Goal: Task Accomplishment & Management: Complete application form

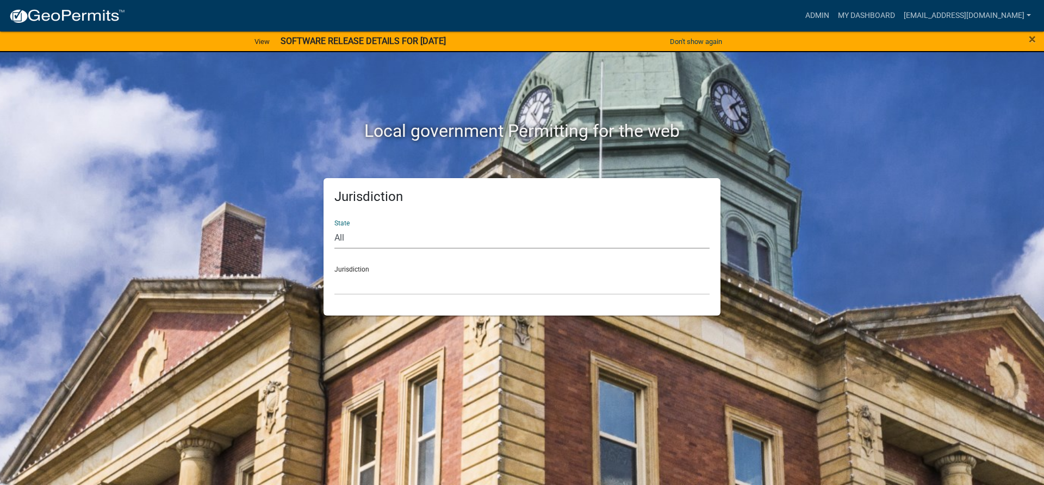
click at [351, 239] on select "All [US_STATE] [US_STATE] [US_STATE] [US_STATE] [US_STATE] [US_STATE] [US_STATE…" at bounding box center [521, 238] width 375 height 22
select select "[US_STATE]"
click at [334, 227] on select "All [US_STATE] [US_STATE] [US_STATE] [US_STATE] [US_STATE] [US_STATE] [US_STATE…" at bounding box center [521, 238] width 375 height 22
click at [383, 285] on select "[GEOGRAPHIC_DATA], [US_STATE] [GEOGRAPHIC_DATA], [US_STATE]" at bounding box center [521, 284] width 375 height 22
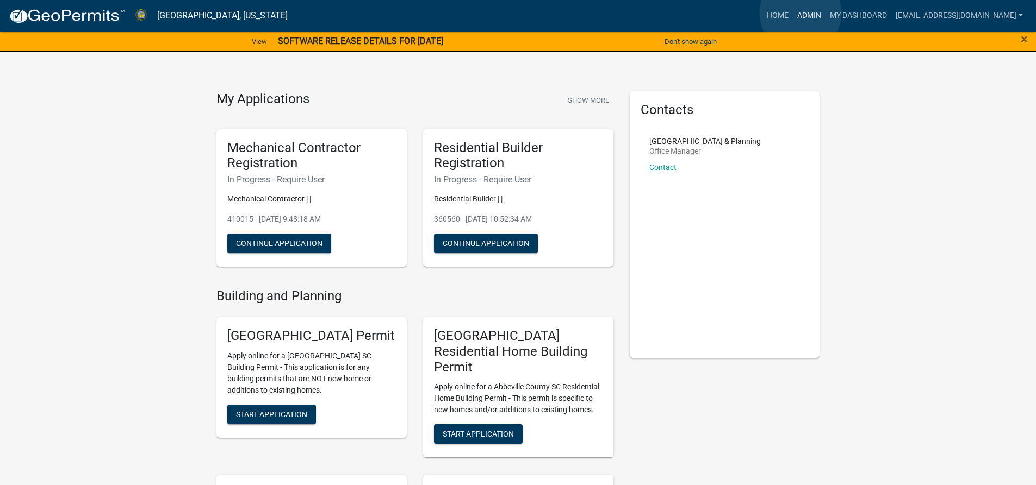
click at [801, 13] on link "Admin" at bounding box center [809, 15] width 33 height 21
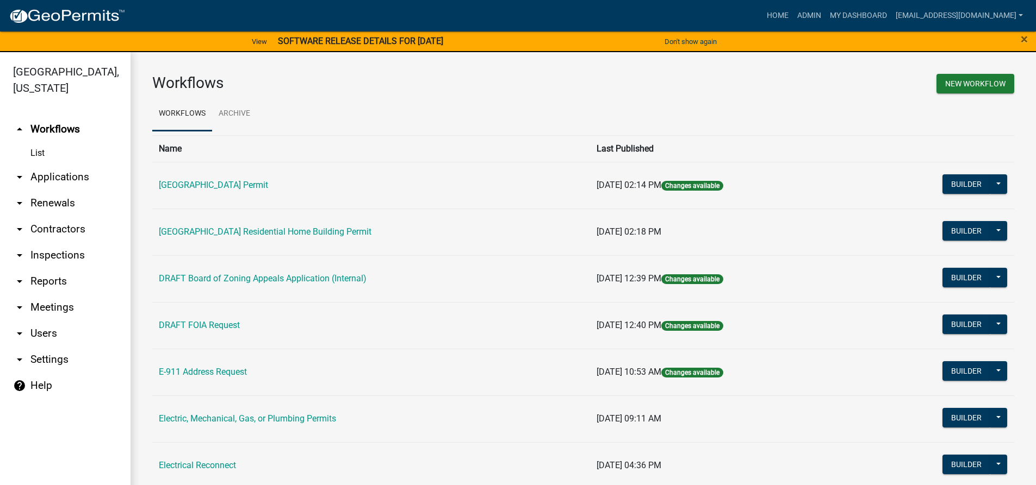
click at [58, 174] on link "arrow_drop_down Applications" at bounding box center [65, 177] width 130 height 26
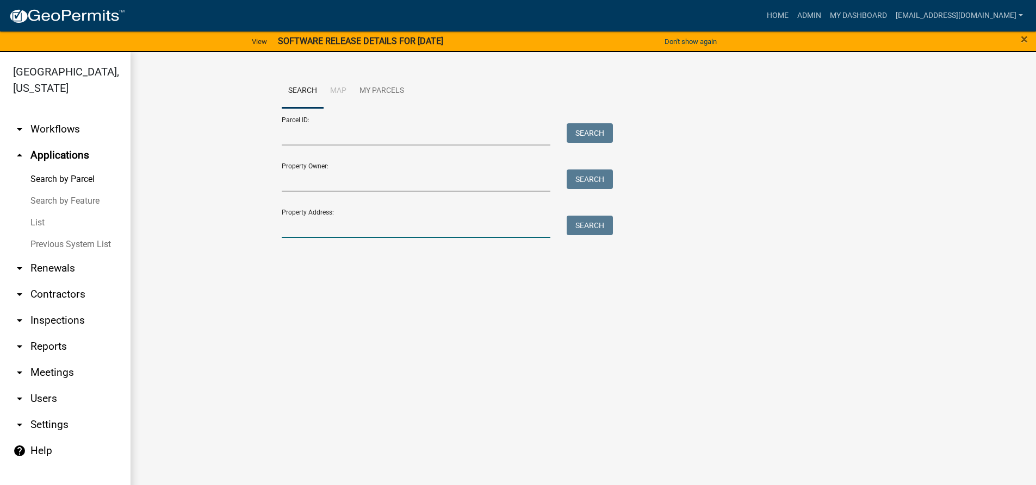
click at [336, 228] on input "Property Address:" at bounding box center [416, 227] width 269 height 22
type input "216 s w"
click at [595, 224] on button "Search" at bounding box center [589, 226] width 46 height 20
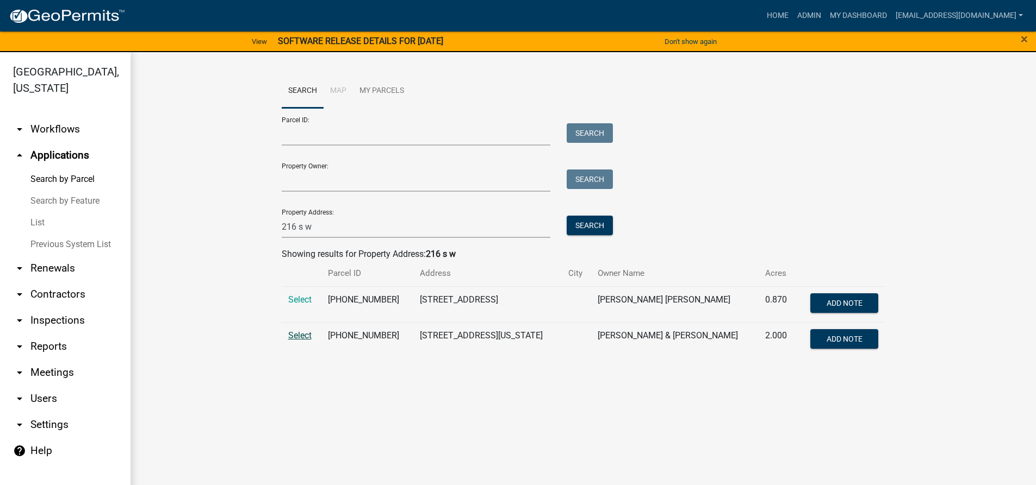
click at [297, 334] on span "Select" at bounding box center [299, 336] width 23 height 10
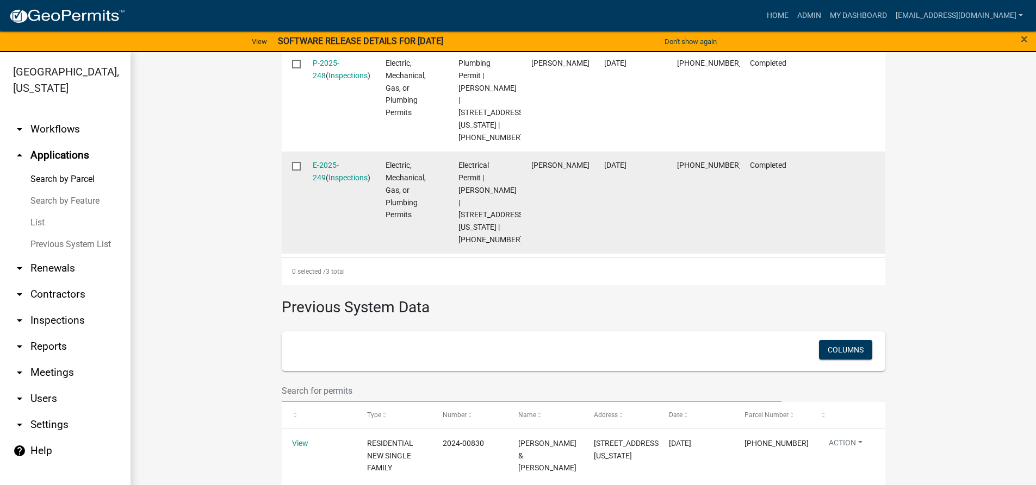
scroll to position [13, 0]
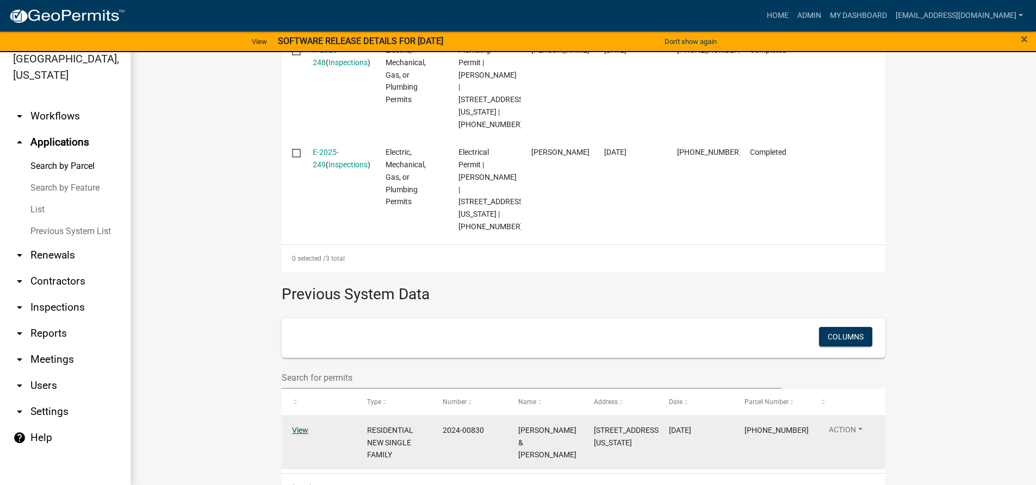
click at [295, 426] on link "View" at bounding box center [300, 430] width 16 height 9
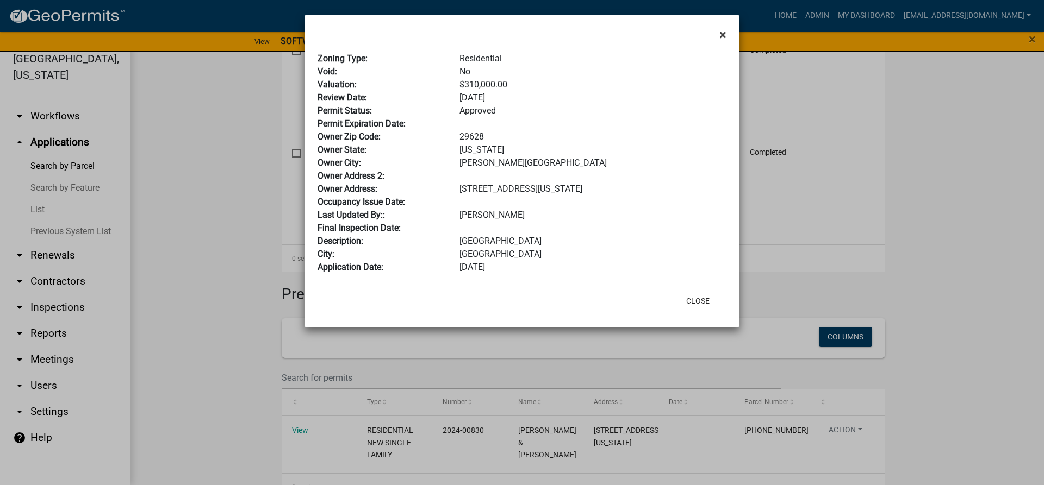
click at [720, 29] on span "×" at bounding box center [722, 34] width 7 height 15
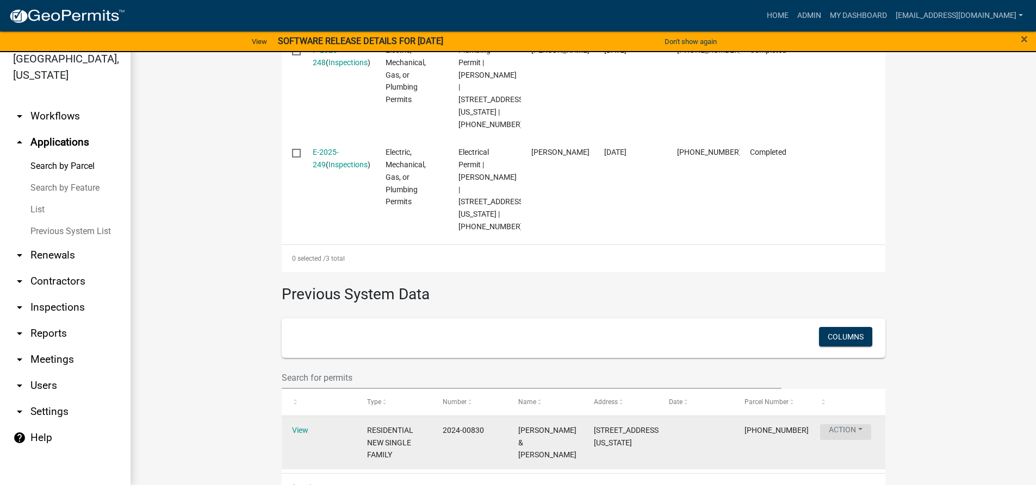
click at [843, 425] on button "Action" at bounding box center [845, 433] width 51 height 16
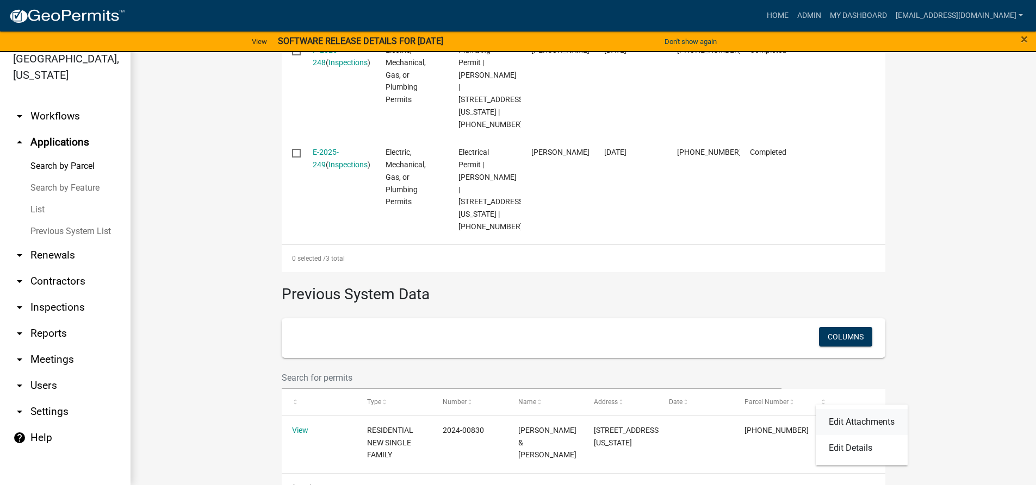
click at [868, 422] on link "Edit Attachments" at bounding box center [861, 422] width 92 height 26
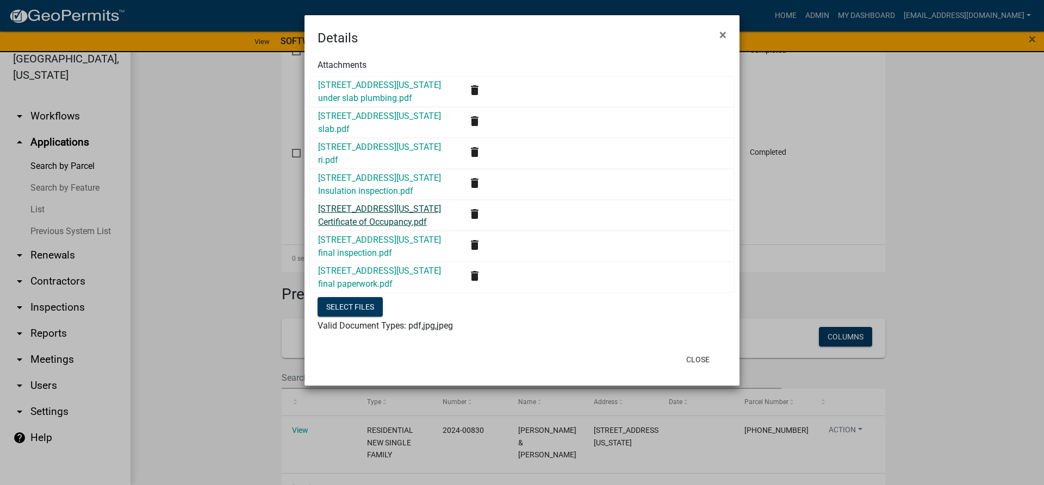
click at [355, 210] on link "[STREET_ADDRESS][US_STATE] Certificate of Occupancy.pdf" at bounding box center [379, 215] width 123 height 23
click at [696, 359] on button "Close" at bounding box center [697, 360] width 41 height 20
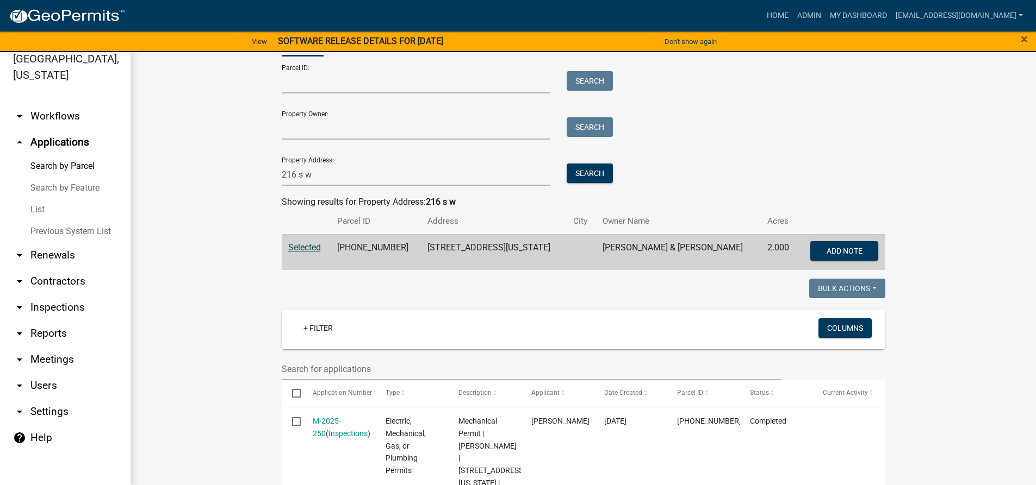
scroll to position [0, 0]
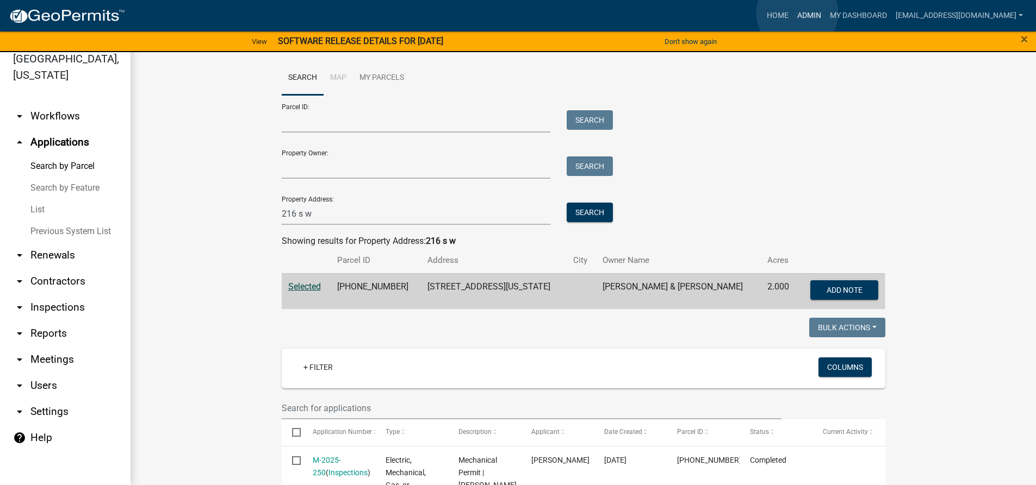
click at [797, 13] on link "Admin" at bounding box center [809, 15] width 33 height 21
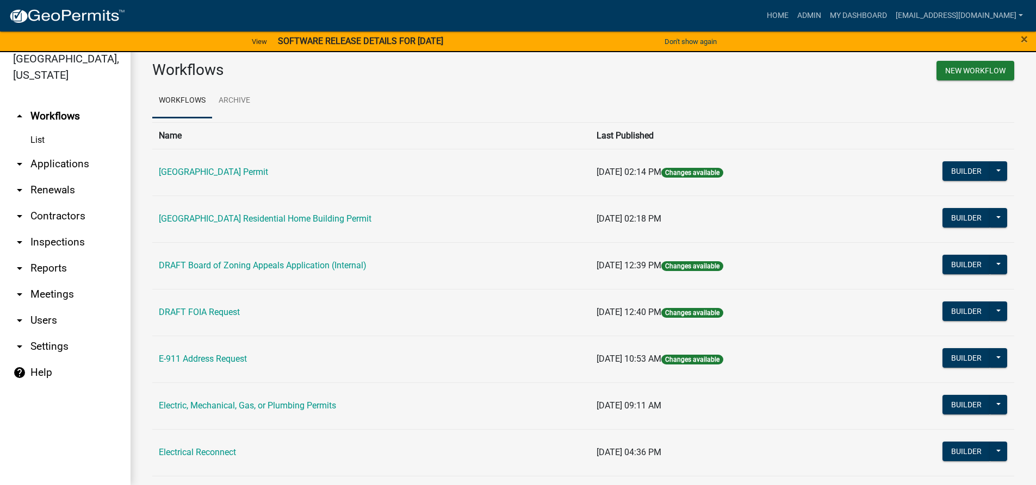
click at [59, 164] on link "arrow_drop_down Applications" at bounding box center [65, 164] width 130 height 26
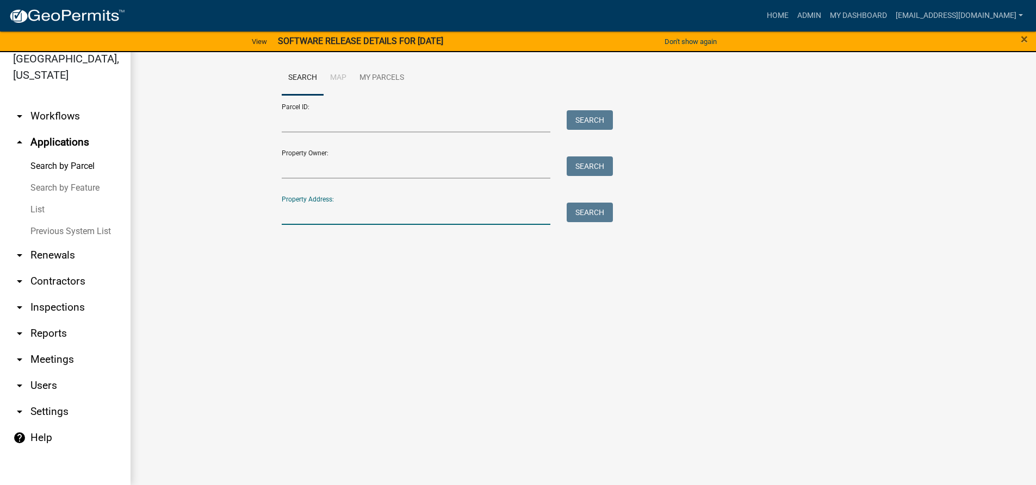
click at [338, 215] on input "Property Address:" at bounding box center [416, 214] width 269 height 22
type input "118 ack"
click at [591, 213] on button "Search" at bounding box center [589, 213] width 46 height 20
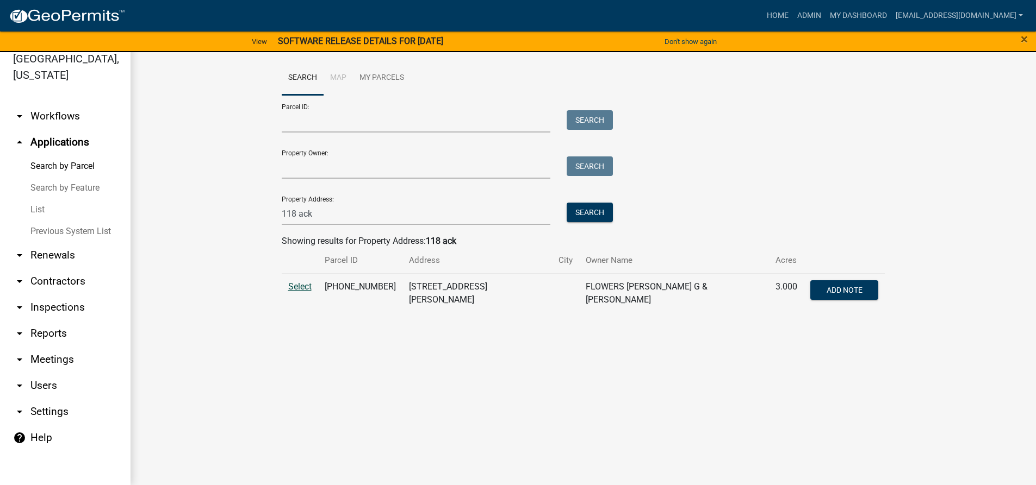
click at [298, 288] on span "Select" at bounding box center [299, 287] width 23 height 10
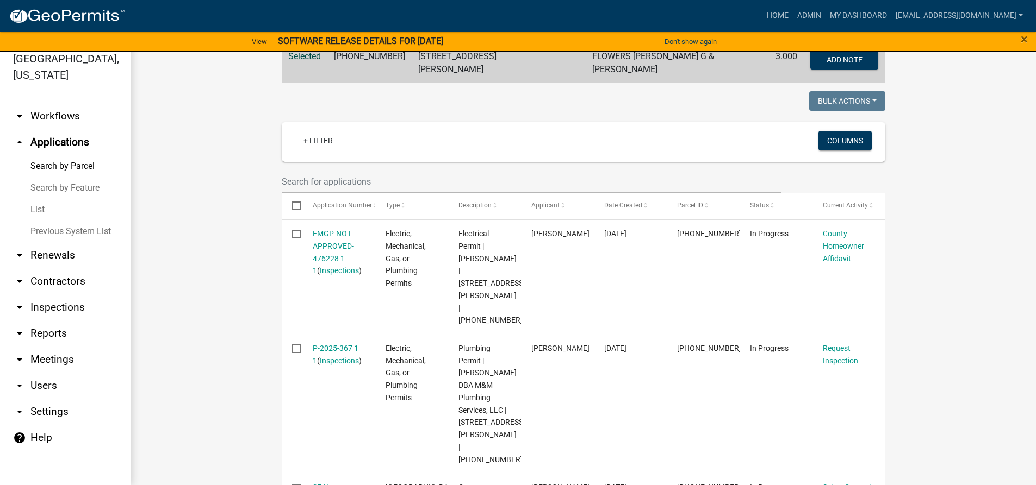
scroll to position [272, 0]
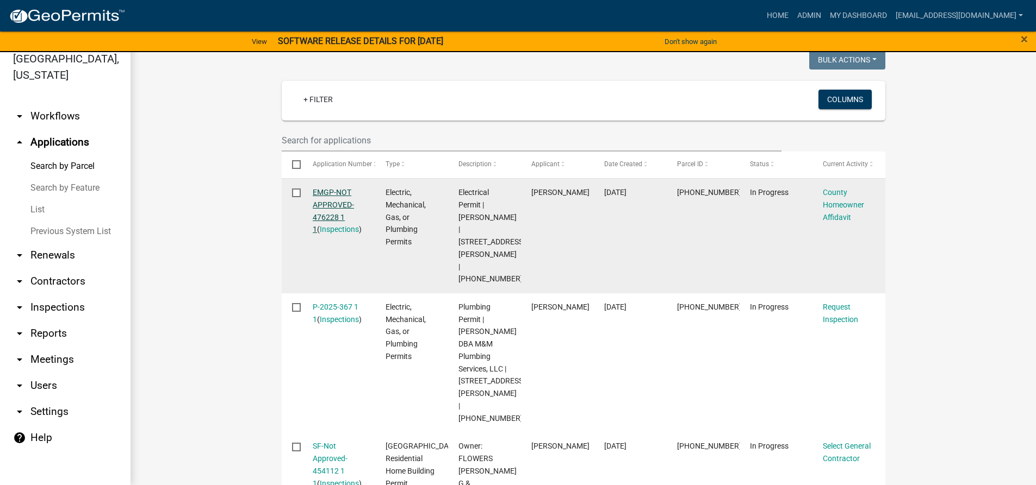
click at [324, 191] on link "EMGP-NOT APPROVED-476228 1 1" at bounding box center [333, 211] width 41 height 46
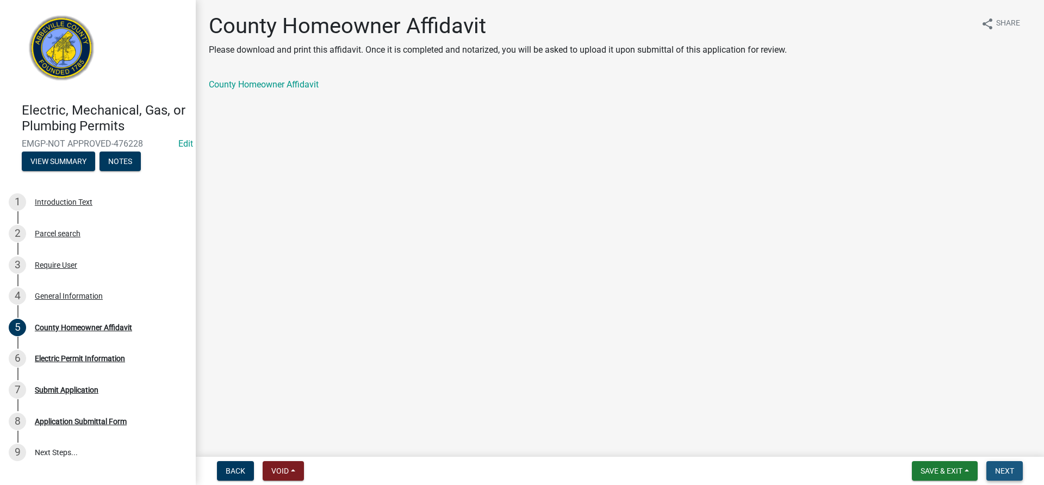
click at [1001, 468] on span "Next" at bounding box center [1004, 471] width 19 height 9
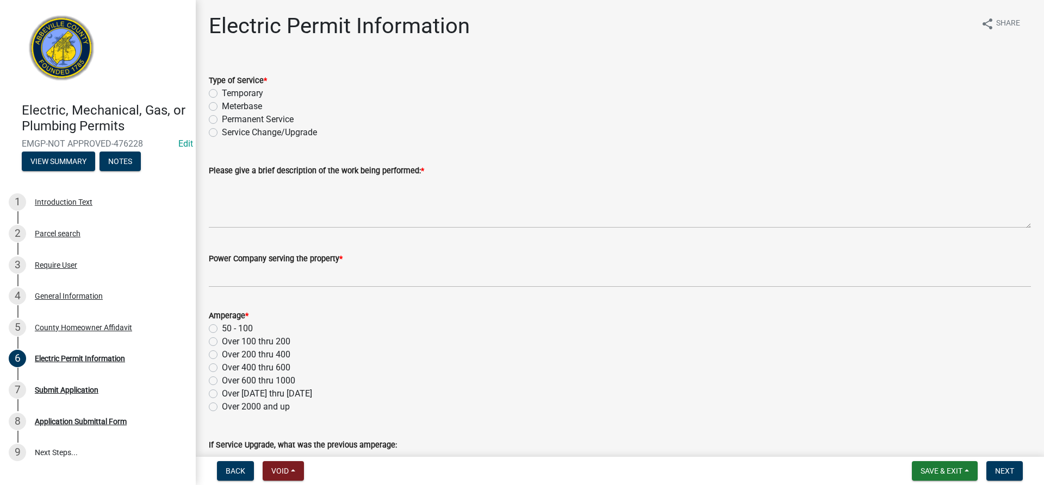
click at [222, 119] on label "Permanent Service" at bounding box center [258, 119] width 72 height 13
click at [222, 119] on input "Permanent Service" at bounding box center [225, 116] width 7 height 7
radio input "true"
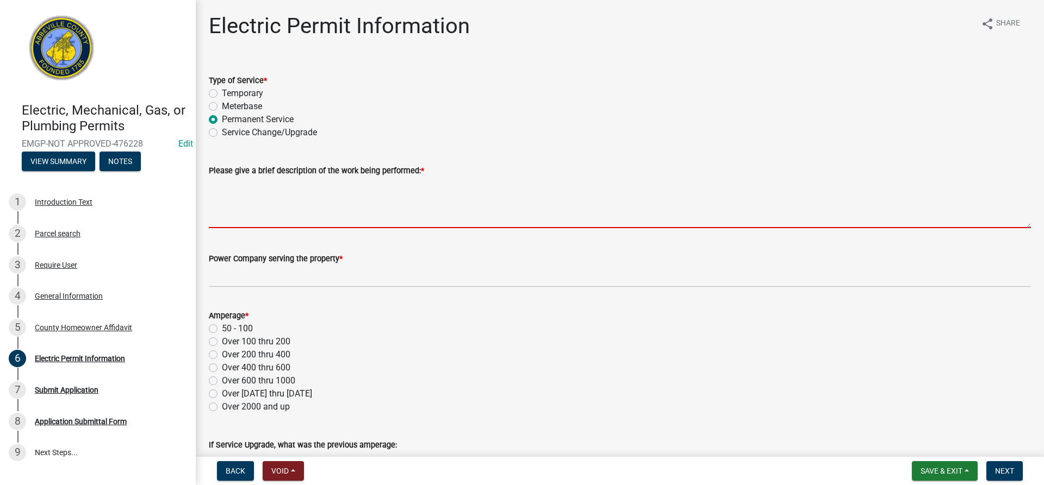
drag, startPoint x: 278, startPoint y: 222, endPoint x: 300, endPoint y: 209, distance: 26.1
click at [278, 222] on textarea "Please give a brief description of the work being performed: *" at bounding box center [620, 202] width 822 height 51
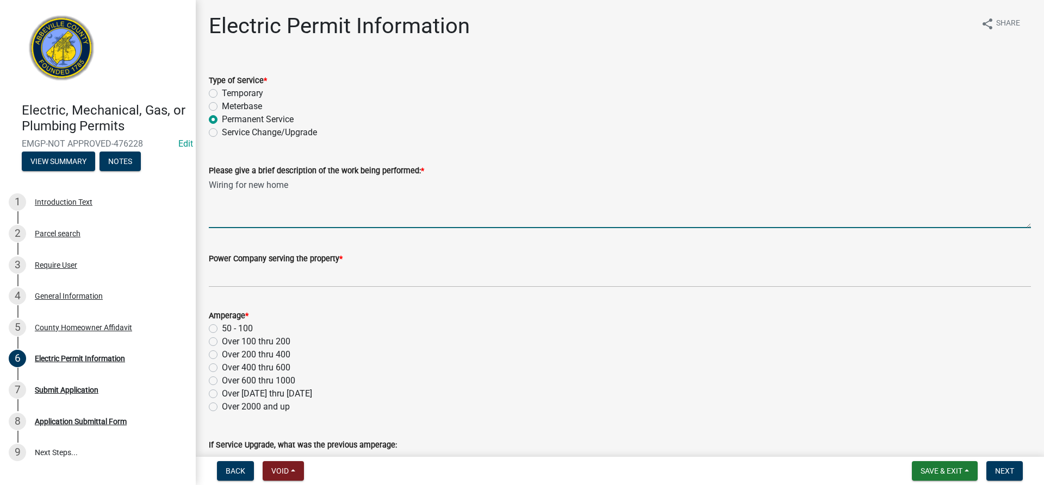
type textarea "Wiring for new home"
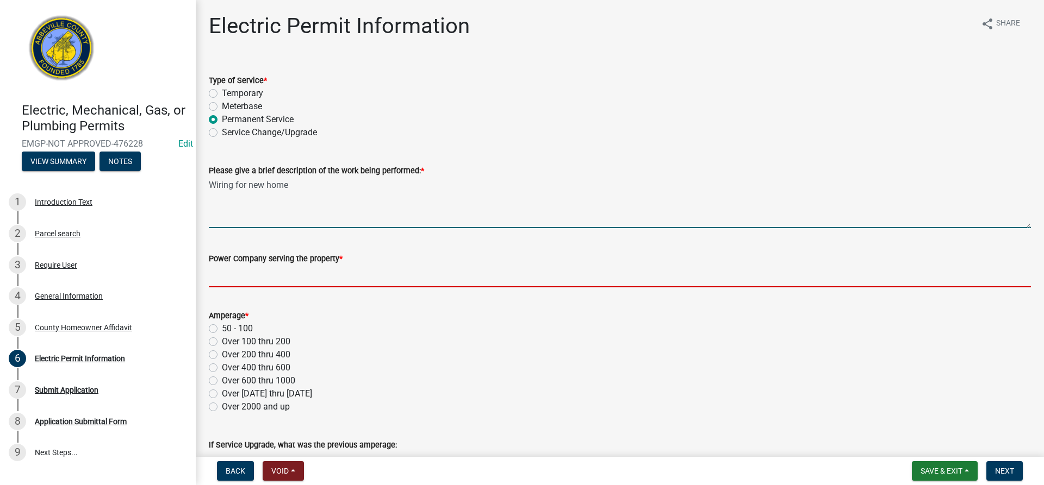
click at [253, 278] on input "Power Company serving the property *" at bounding box center [620, 276] width 822 height 22
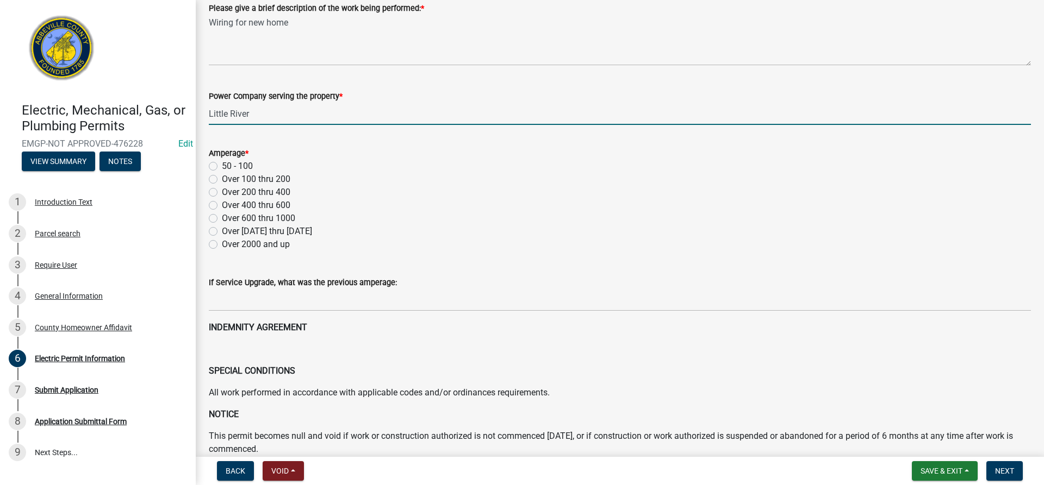
scroll to position [163, 0]
type input "Little River"
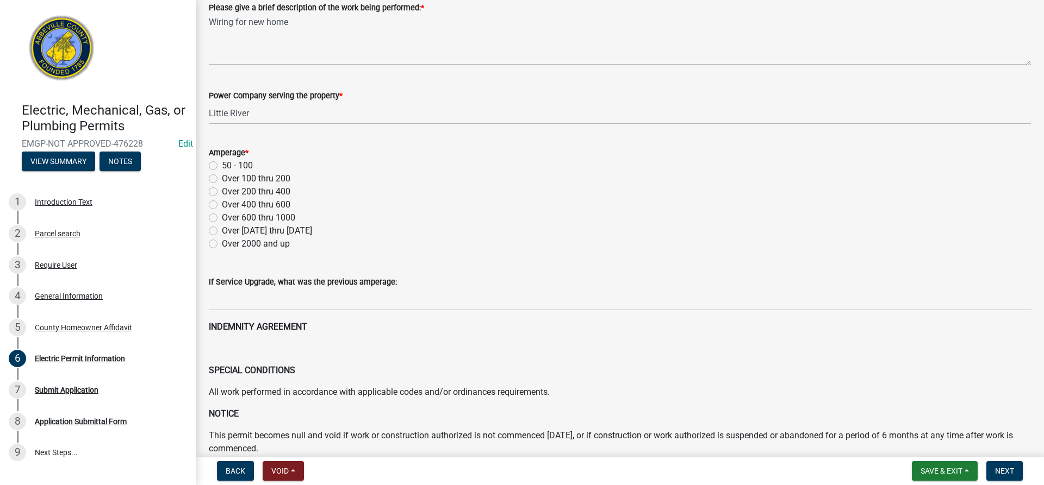
click at [222, 191] on label "Over 200 thru 400" at bounding box center [256, 191] width 68 height 13
click at [222, 191] on input "Over 200 thru 400" at bounding box center [225, 188] width 7 height 7
radio input "true"
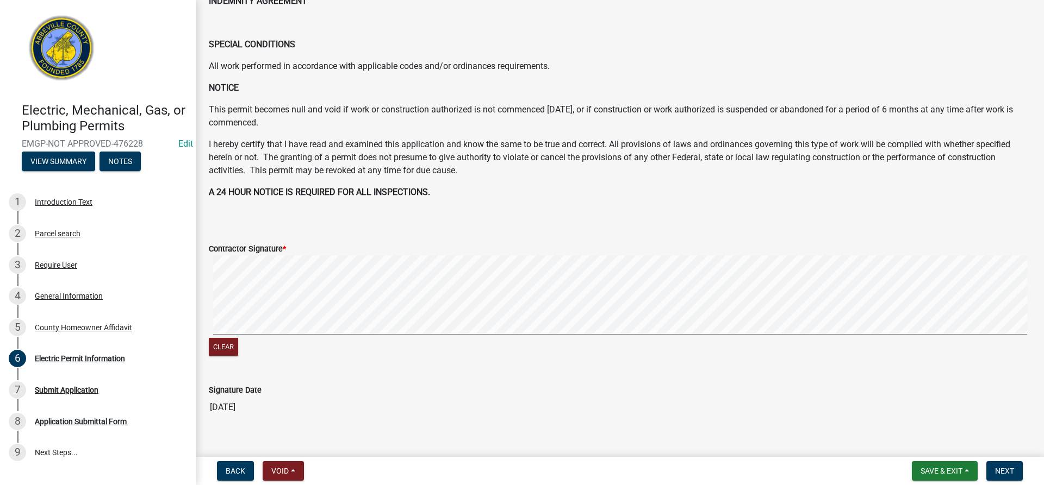
scroll to position [506, 0]
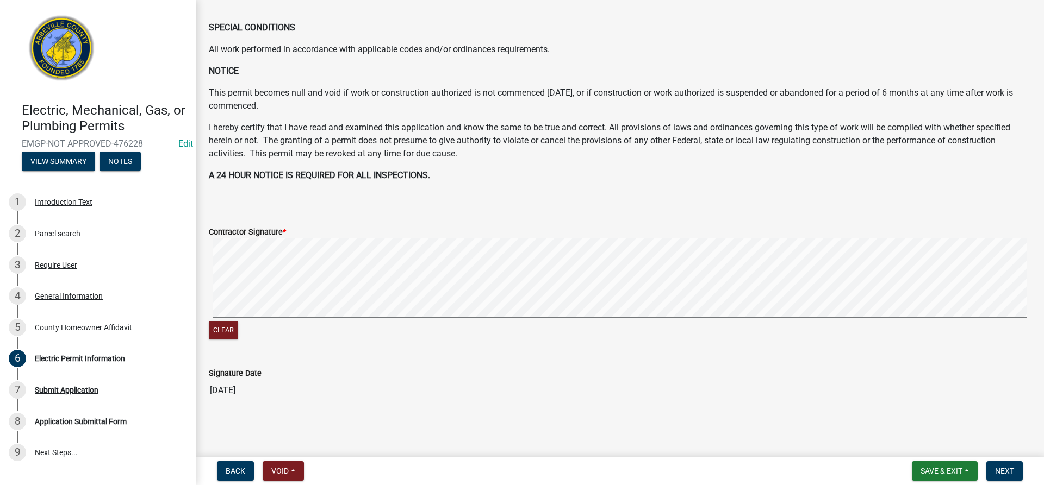
click at [870, 437] on main "Electric Permit Information share Share Type of Service * Temporary Meterbase P…" at bounding box center [620, 226] width 848 height 453
click at [1007, 470] on span "Next" at bounding box center [1004, 471] width 19 height 9
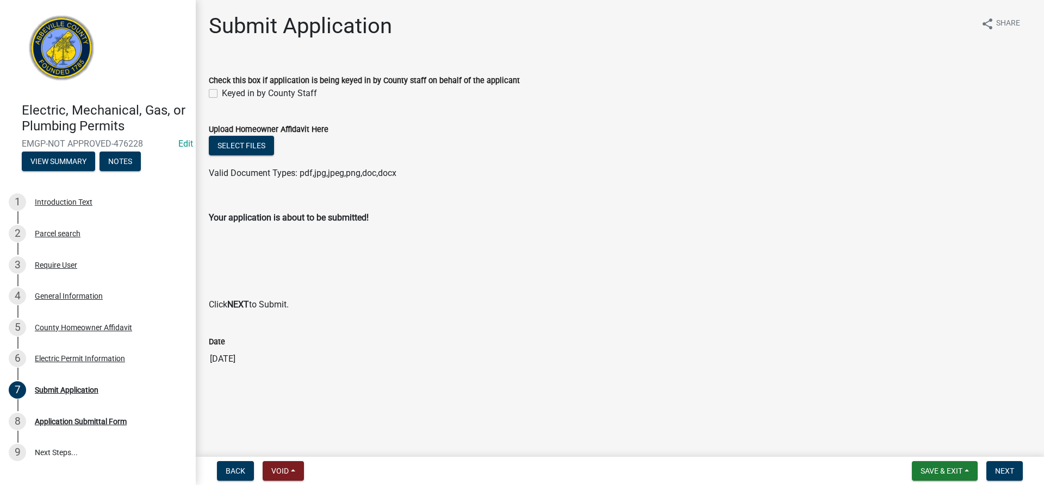
click at [222, 94] on label "Keyed in by County Staff" at bounding box center [269, 93] width 95 height 13
click at [222, 94] on input "Keyed in by County Staff" at bounding box center [225, 90] width 7 height 7
checkbox input "true"
click at [1001, 468] on span "Next" at bounding box center [1004, 471] width 19 height 9
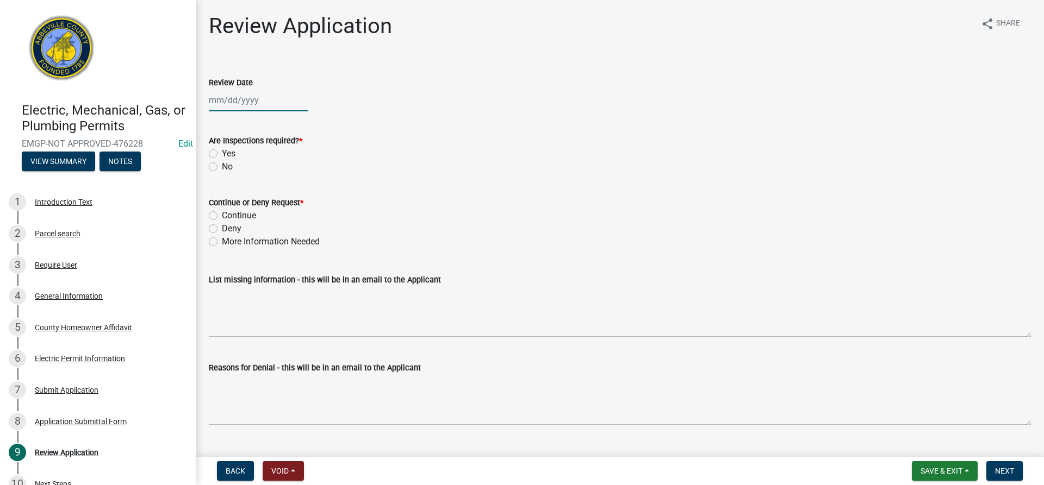
select select "9"
select select "2025"
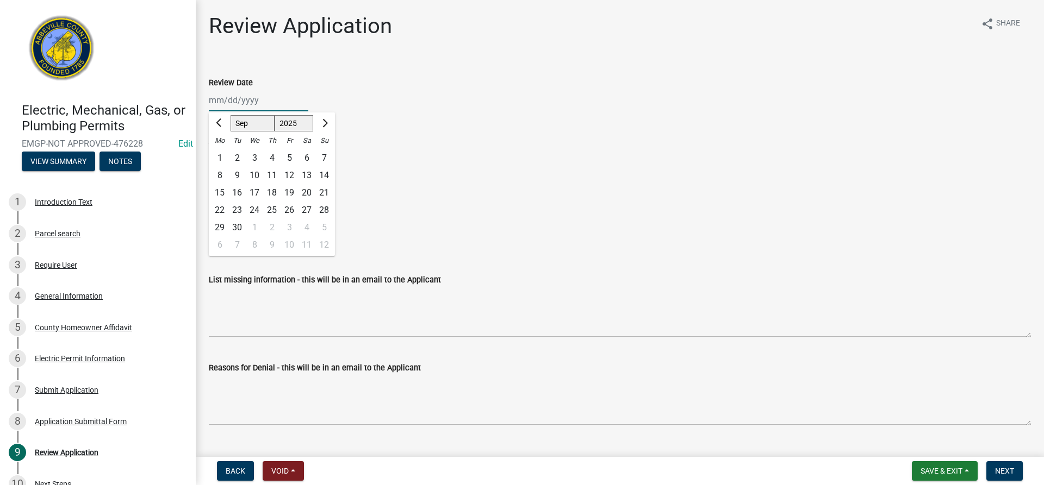
click at [241, 101] on div "[PERSON_NAME] Feb Mar Apr [PERSON_NAME][DATE] Oct Nov [DATE] 1526 1527 1528 152…" at bounding box center [258, 100] width 99 height 22
click at [250, 175] on div "10" at bounding box center [254, 175] width 17 height 17
type input "[DATE]"
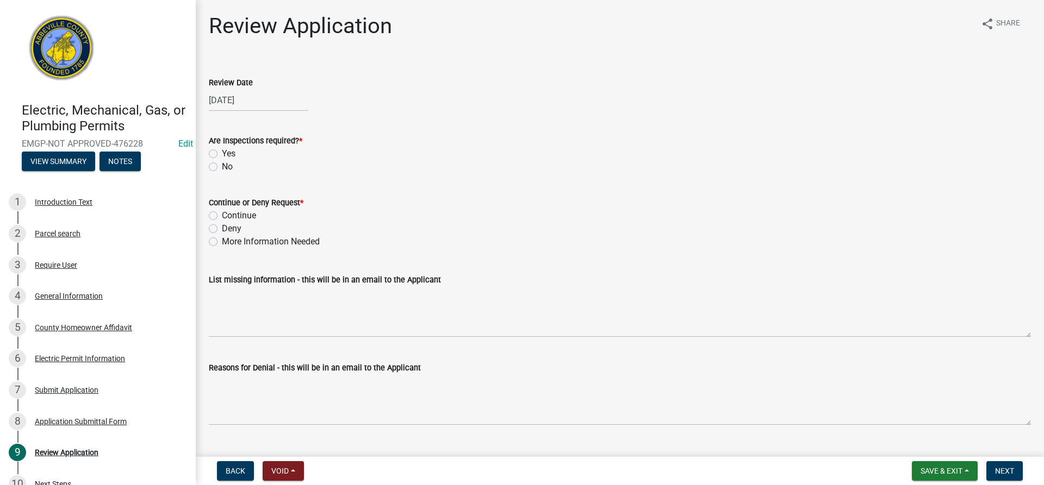
click at [222, 153] on label "Yes" at bounding box center [229, 153] width 14 height 13
click at [222, 153] on input "Yes" at bounding box center [225, 150] width 7 height 7
radio input "true"
click at [222, 216] on label "Continue" at bounding box center [239, 215] width 34 height 13
click at [222, 216] on input "Continue" at bounding box center [225, 212] width 7 height 7
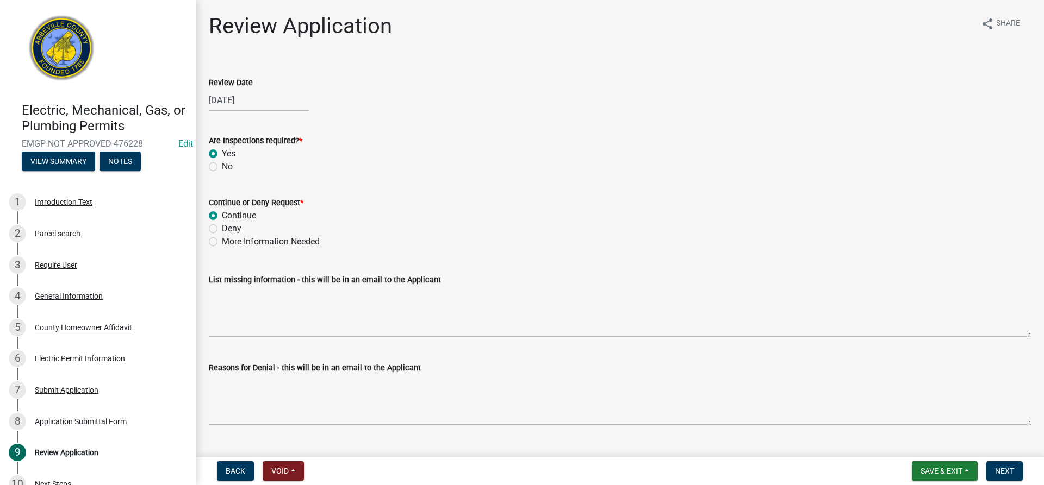
radio input "true"
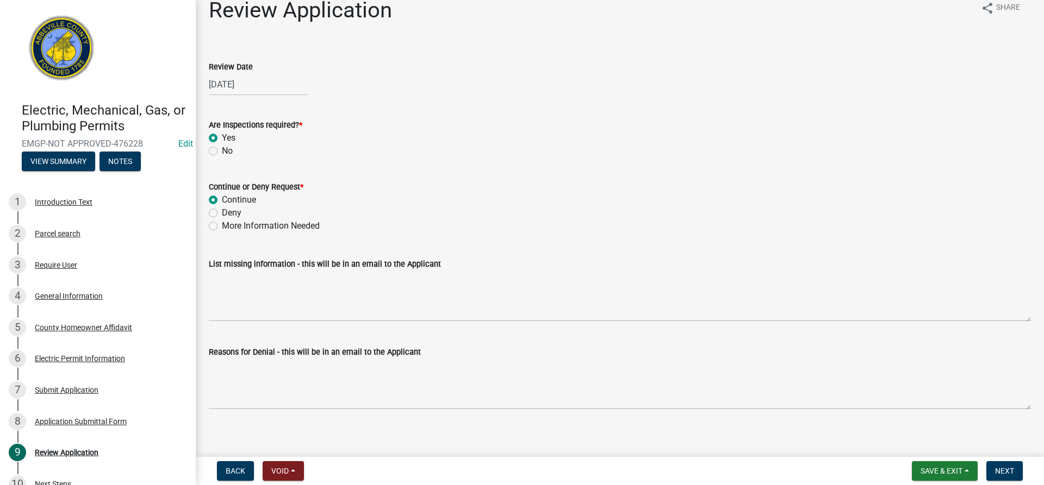
scroll to position [24, 0]
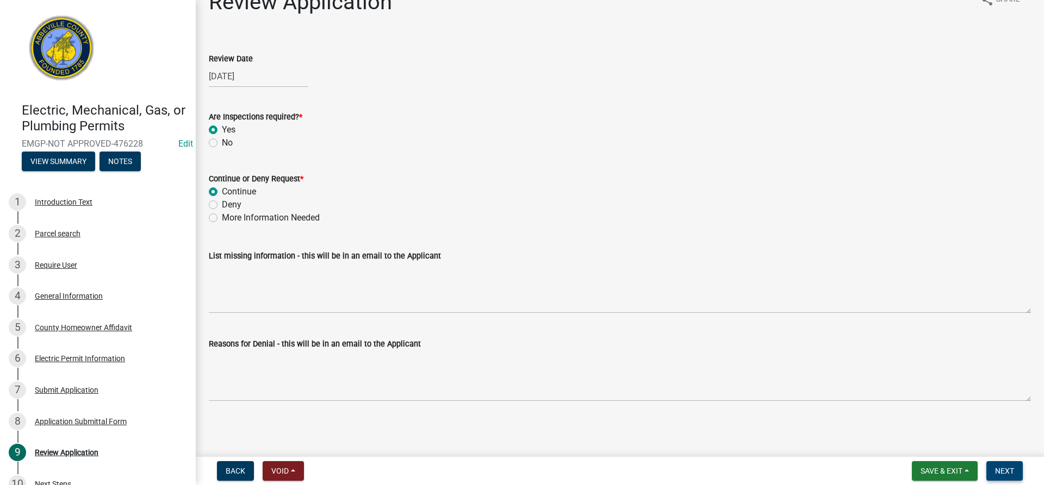
click at [1008, 469] on span "Next" at bounding box center [1004, 471] width 19 height 9
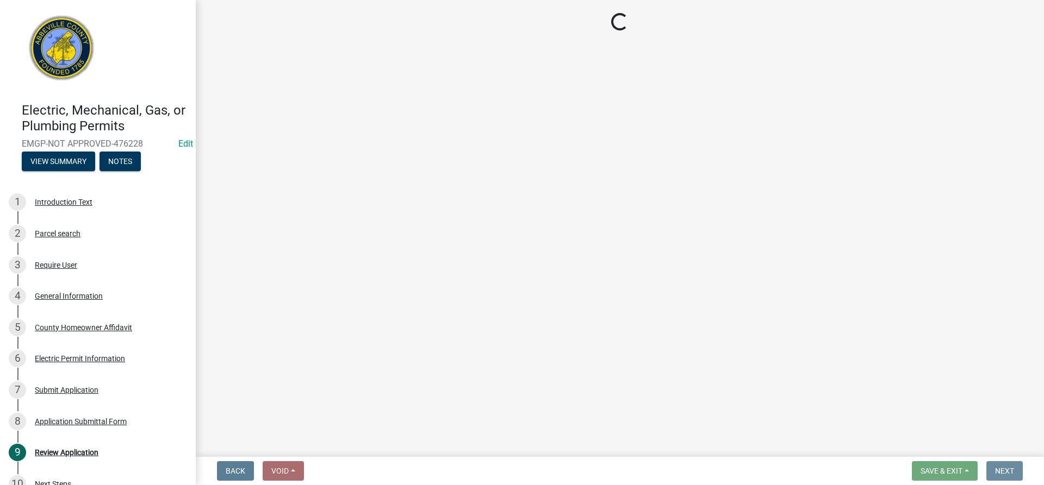
scroll to position [0, 0]
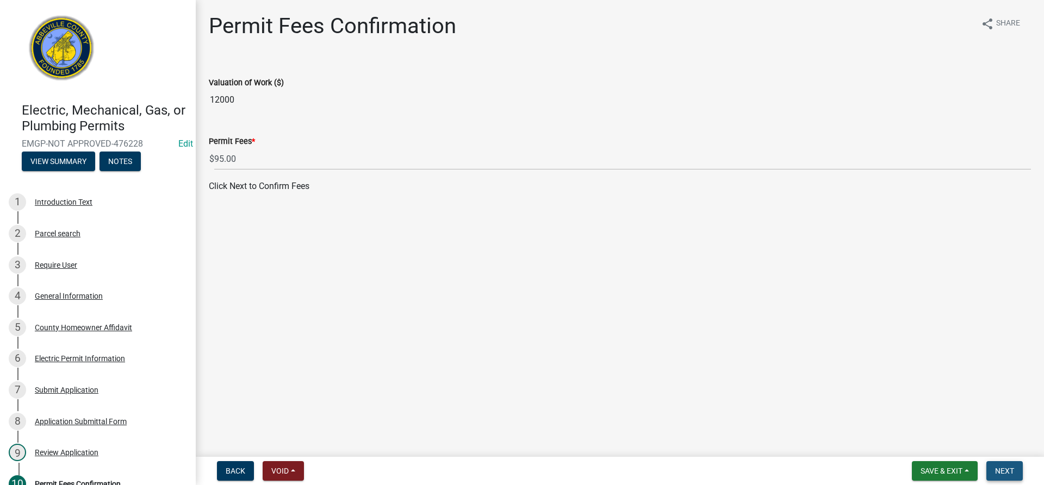
click at [1007, 472] on span "Next" at bounding box center [1004, 471] width 19 height 9
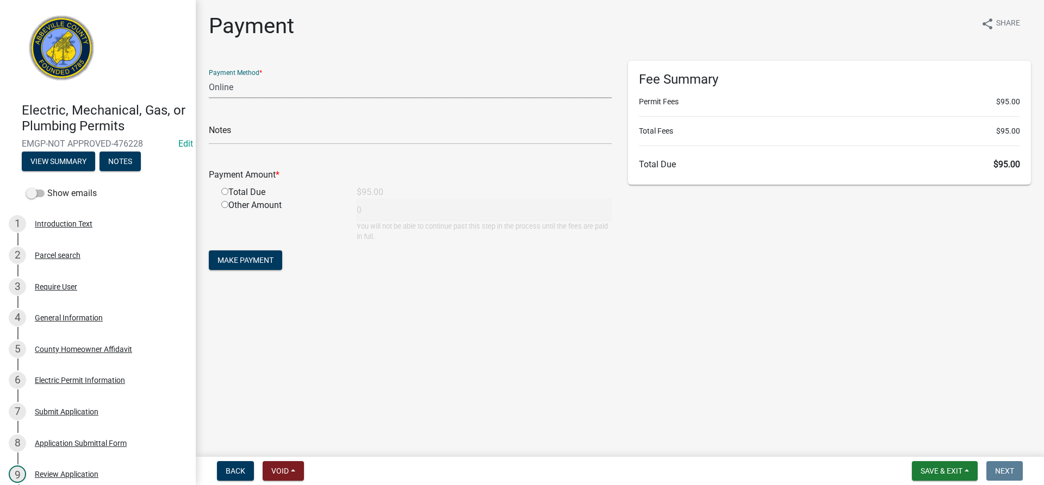
click at [242, 89] on select "Credit Card POS Check Cash Online" at bounding box center [410, 87] width 403 height 22
select select "1: 0"
click at [209, 76] on select "Credit Card POS Check Cash Online" at bounding box center [410, 87] width 403 height 22
click at [258, 136] on input "text" at bounding box center [410, 133] width 403 height 22
type input "13"
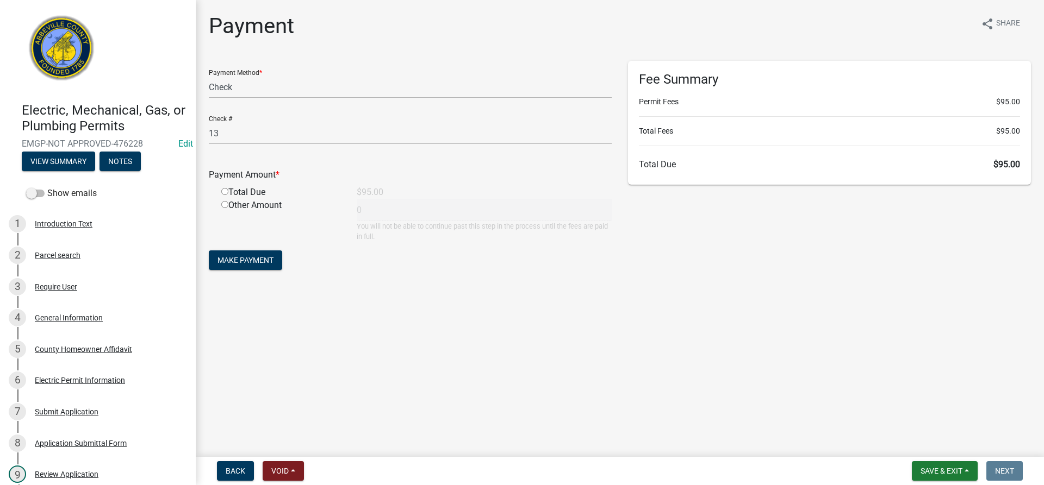
click at [226, 190] on input "radio" at bounding box center [224, 191] width 7 height 7
radio input "true"
type input "95"
click at [249, 258] on span "Make Payment" at bounding box center [245, 260] width 56 height 9
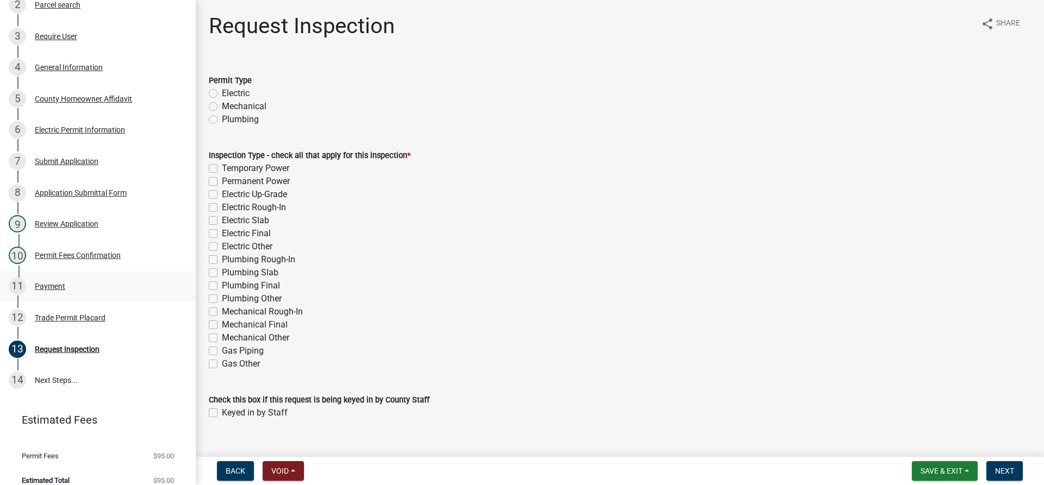
scroll to position [263, 0]
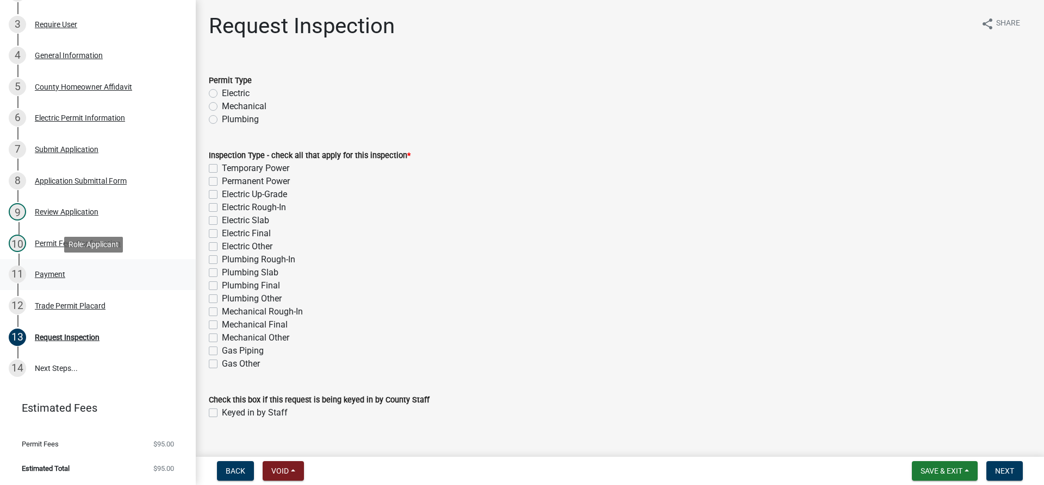
click at [52, 272] on div "Payment" at bounding box center [50, 275] width 30 height 8
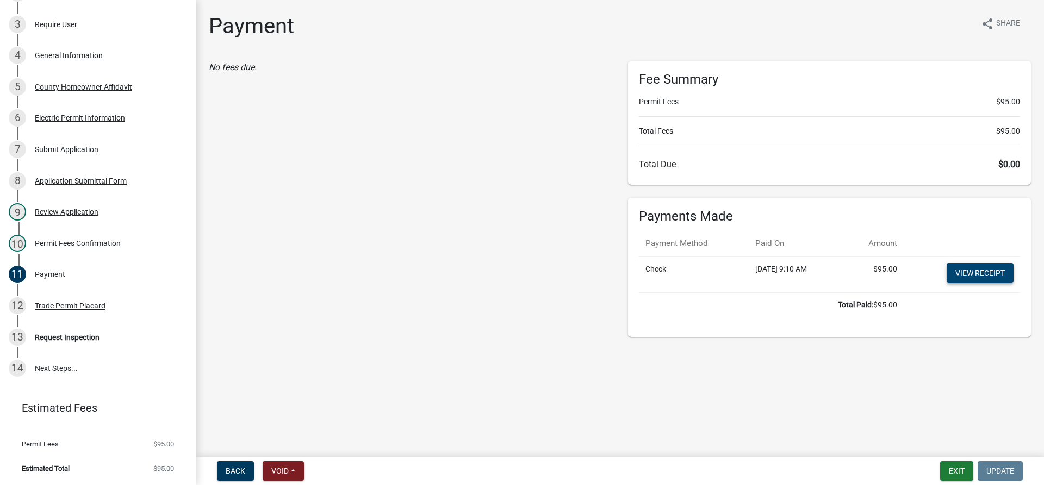
click at [977, 269] on link "View receipt" at bounding box center [979, 274] width 67 height 20
click at [58, 305] on div "Trade Permit Placard" at bounding box center [70, 306] width 71 height 8
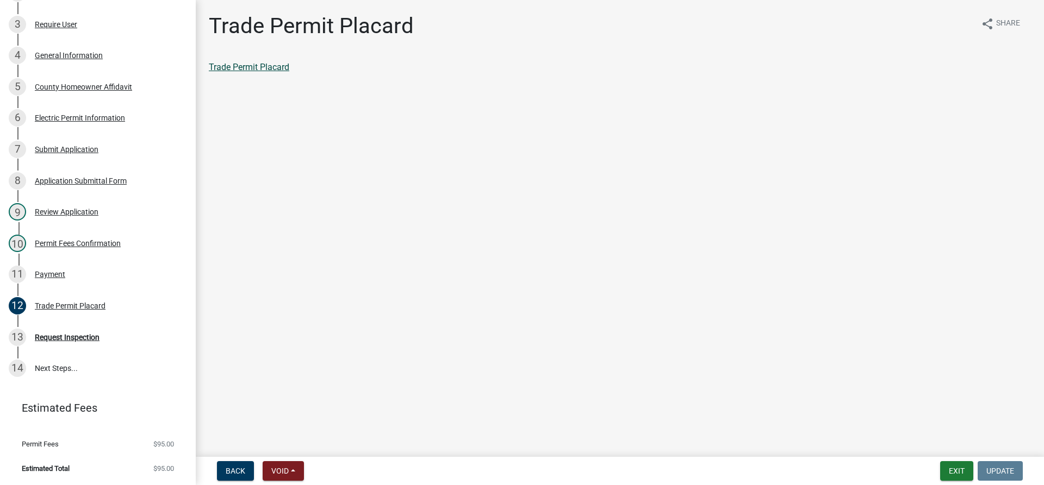
click at [245, 66] on link "Trade Permit Placard" at bounding box center [249, 67] width 80 height 10
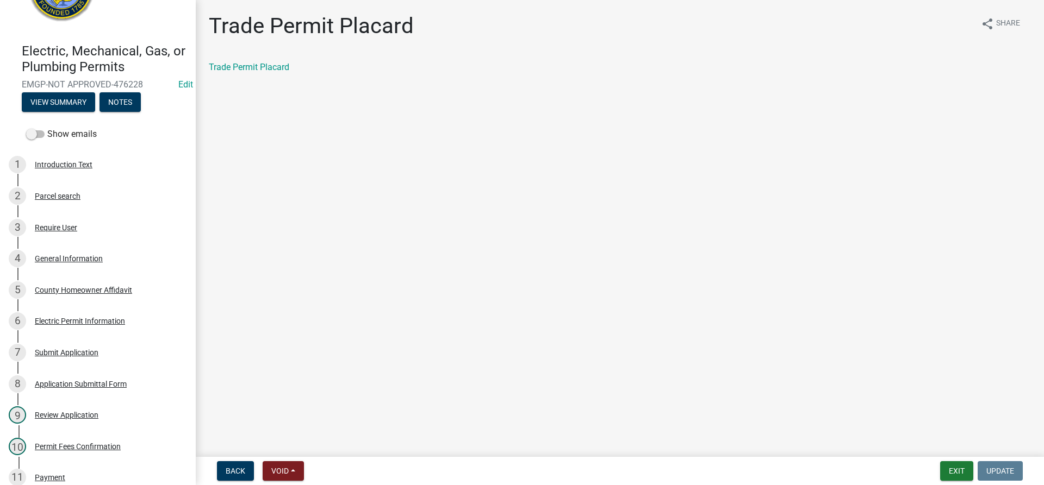
scroll to position [0, 0]
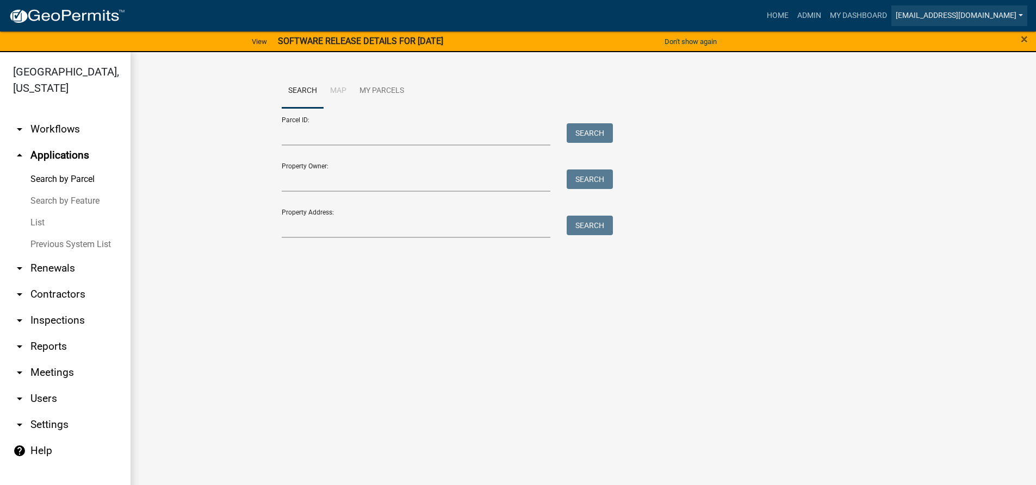
click at [959, 12] on link "[EMAIL_ADDRESS][DOMAIN_NAME]" at bounding box center [959, 15] width 136 height 21
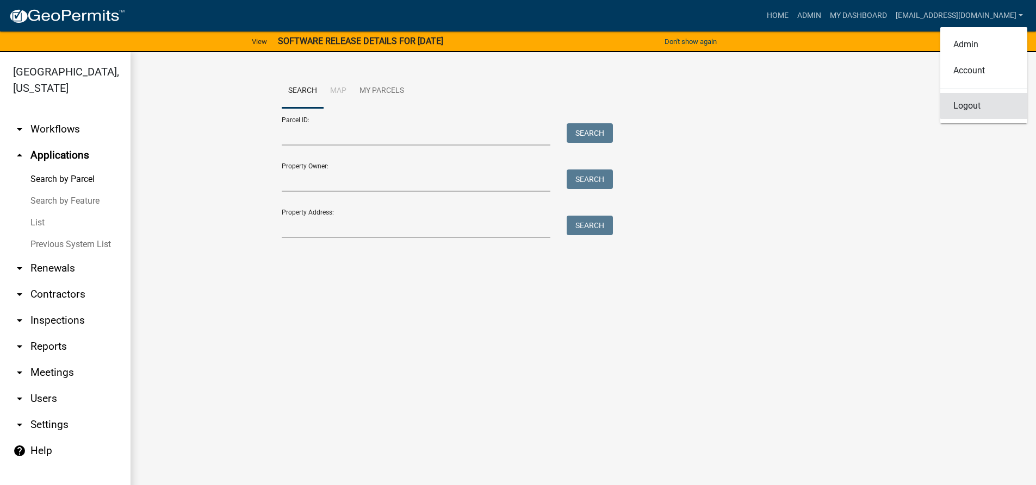
click at [975, 108] on link "Logout" at bounding box center [983, 106] width 87 height 26
